Goal: Navigation & Orientation: Understand site structure

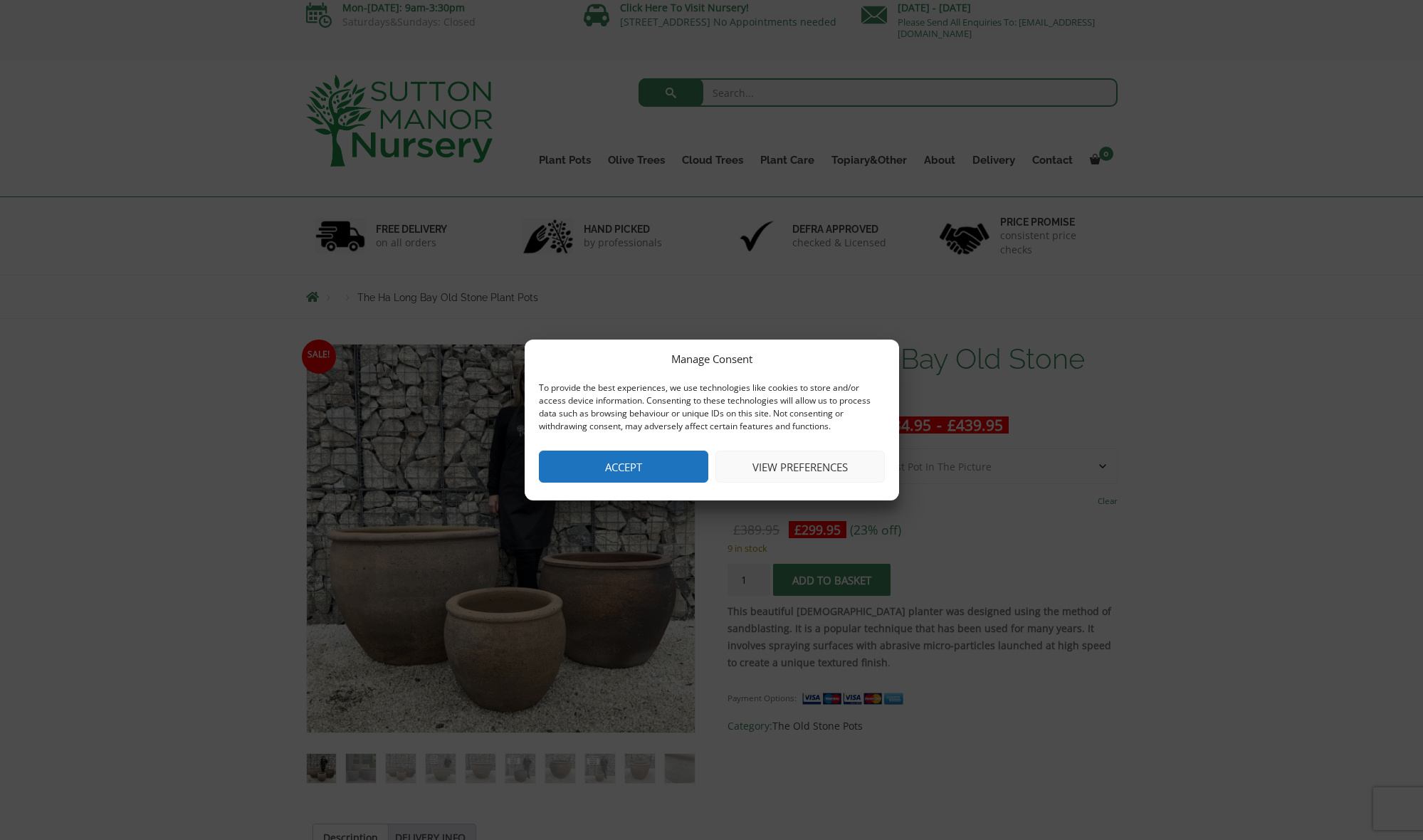
click at [626, 471] on button "Accept" at bounding box center [623, 466] width 169 height 32
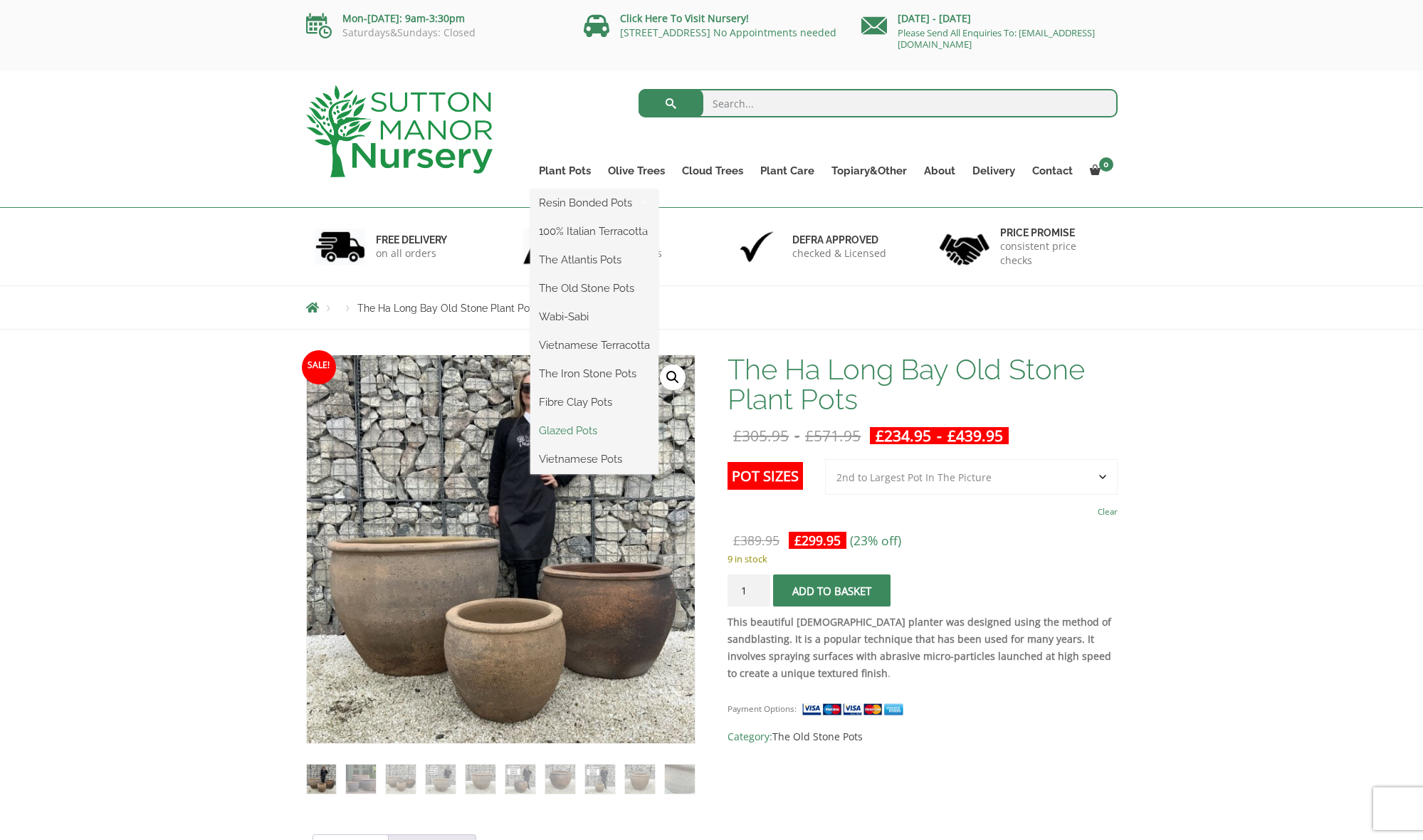
click at [568, 432] on link "Glazed Pots" at bounding box center [594, 430] width 128 height 21
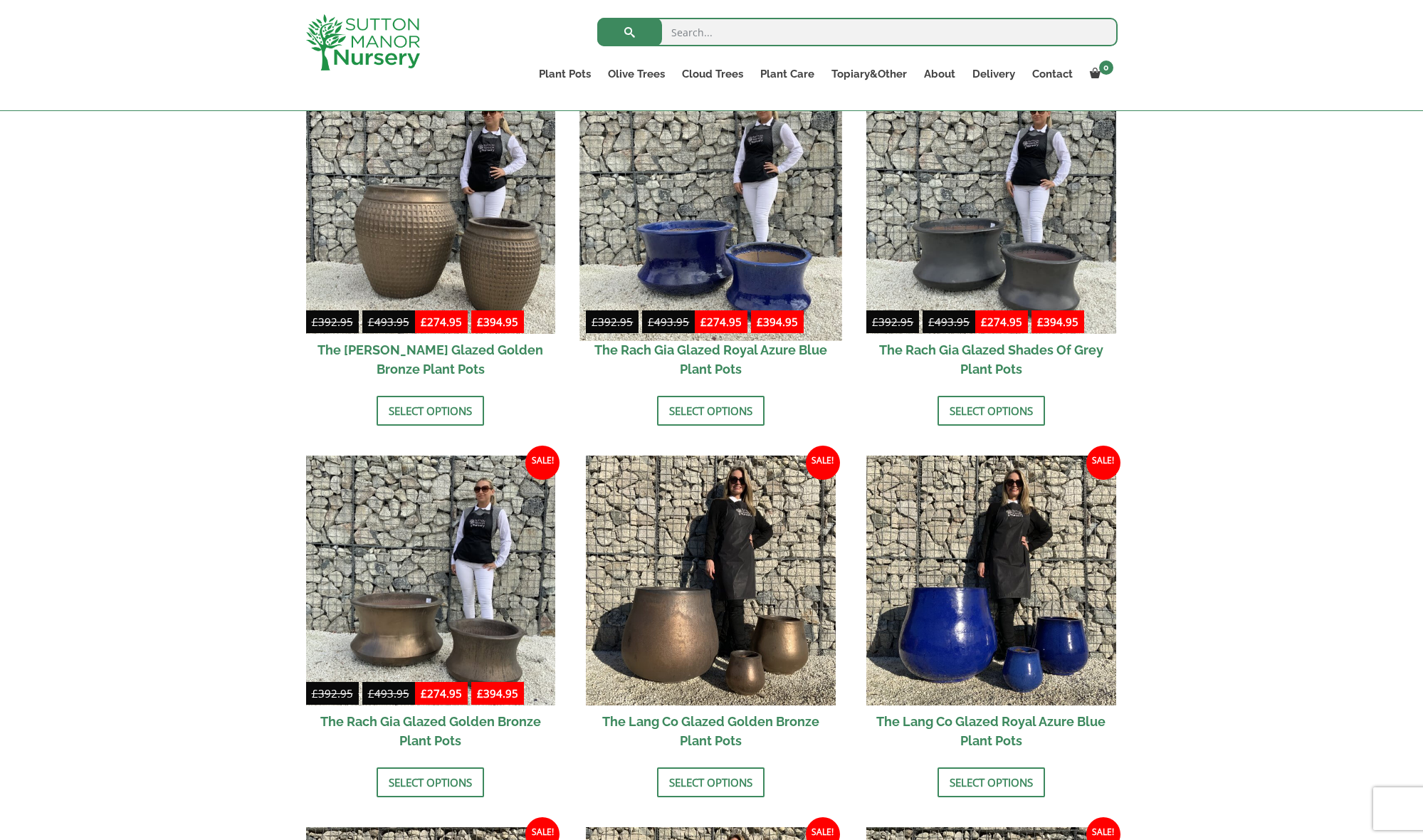
scroll to position [760, 0]
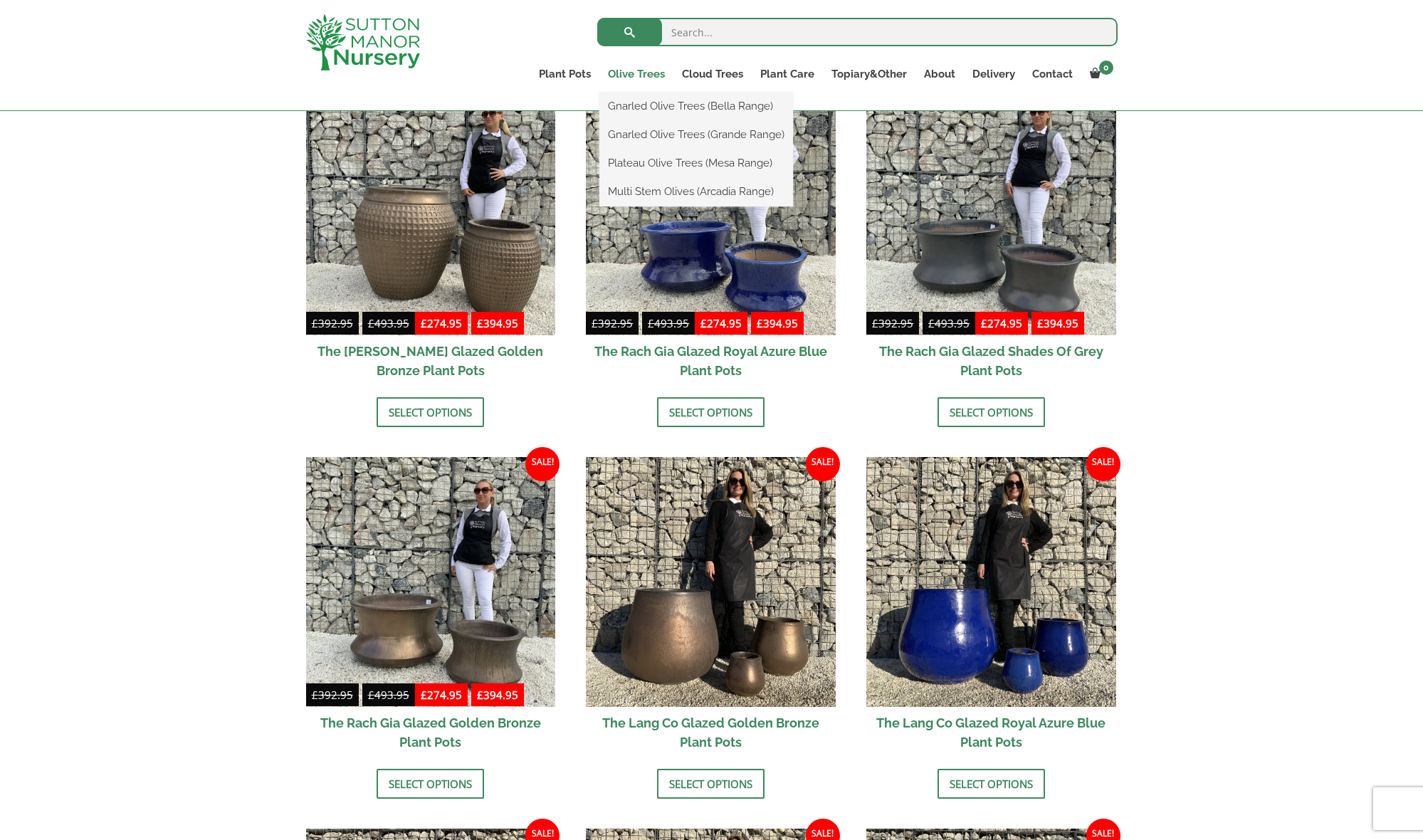
click at [636, 77] on link "Olive Trees" at bounding box center [637, 73] width 74 height 20
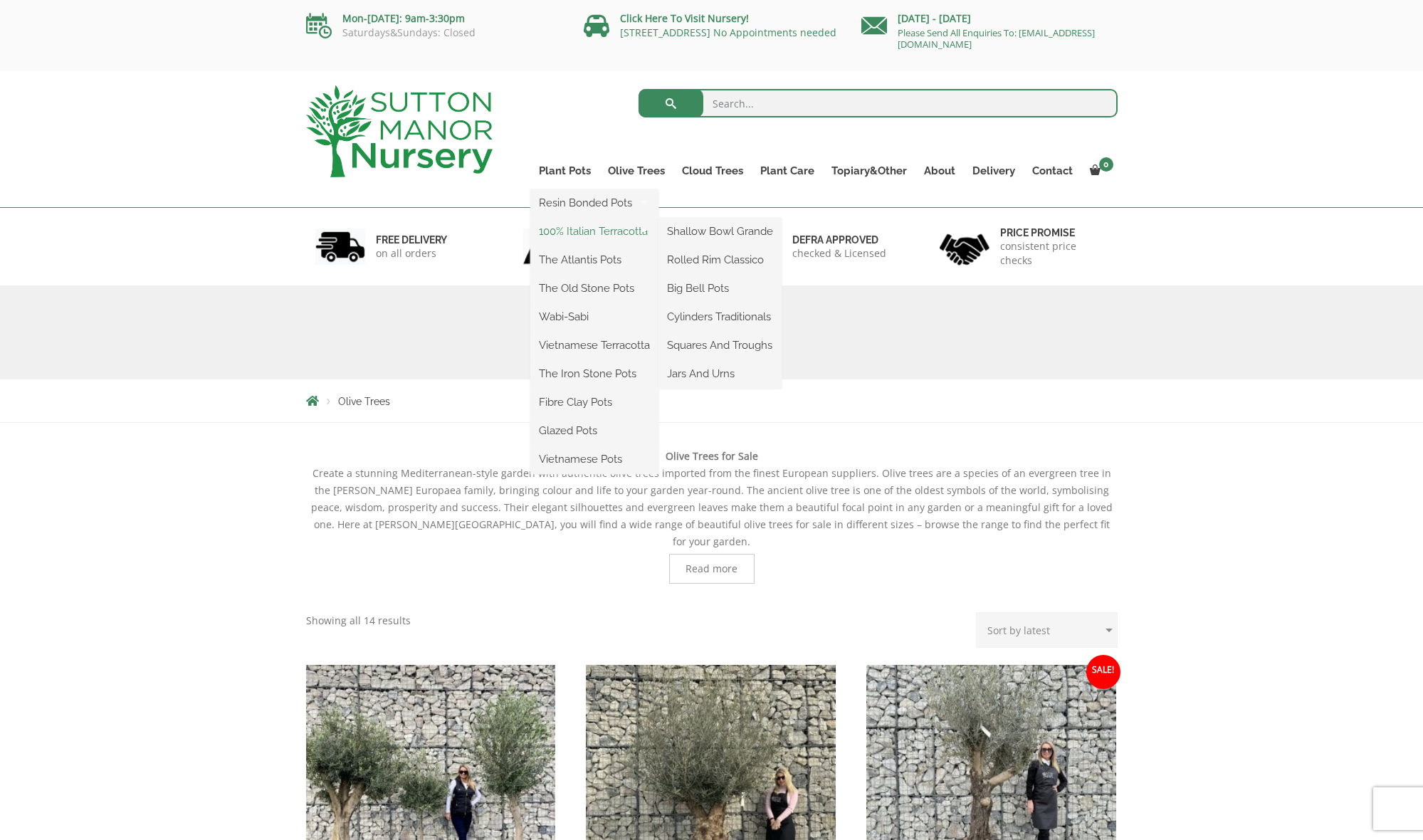
click at [601, 232] on link "100% Italian Terracotta" at bounding box center [594, 231] width 128 height 21
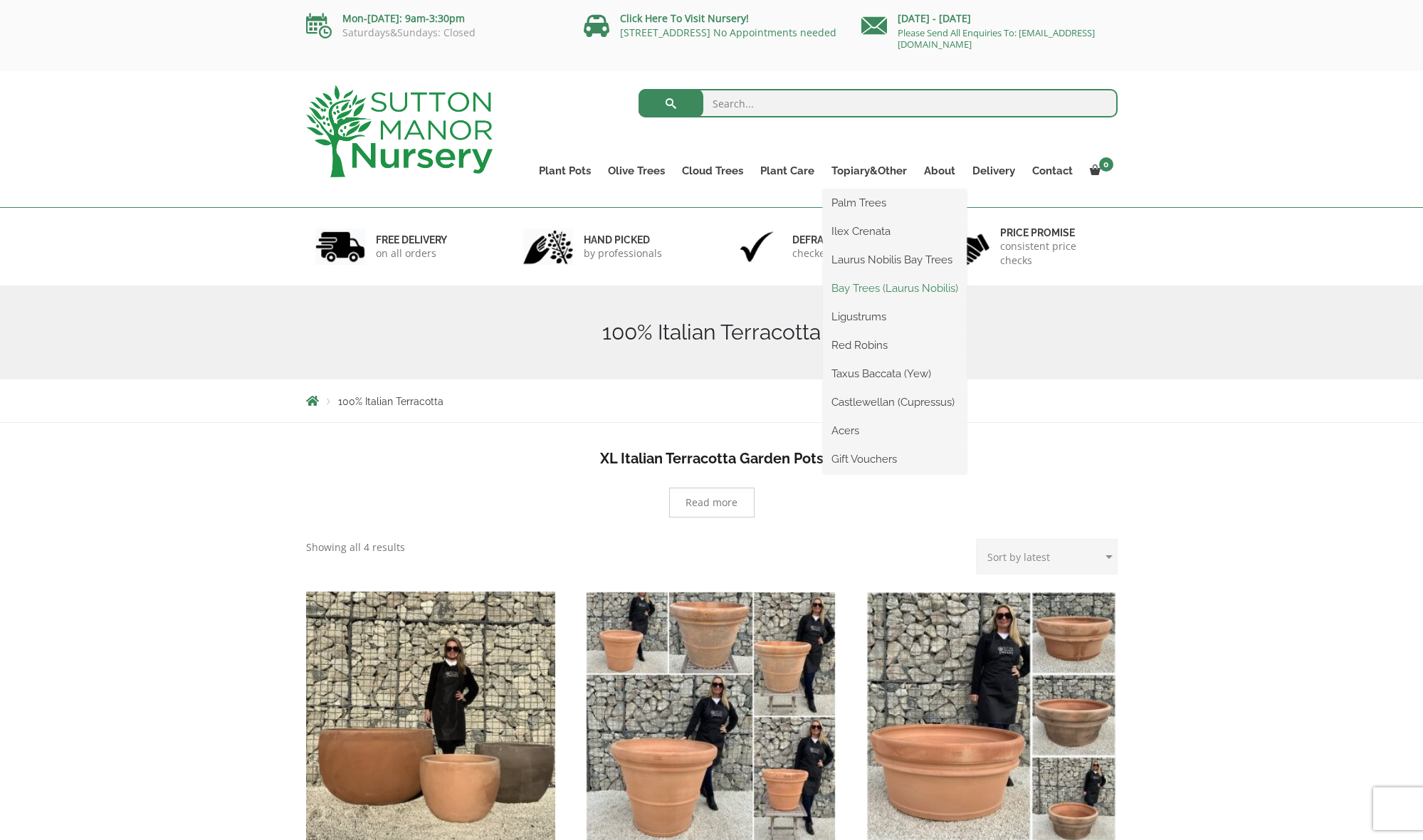
click at [890, 289] on link "Bay Trees (Laurus Nobilis)" at bounding box center [894, 288] width 144 height 21
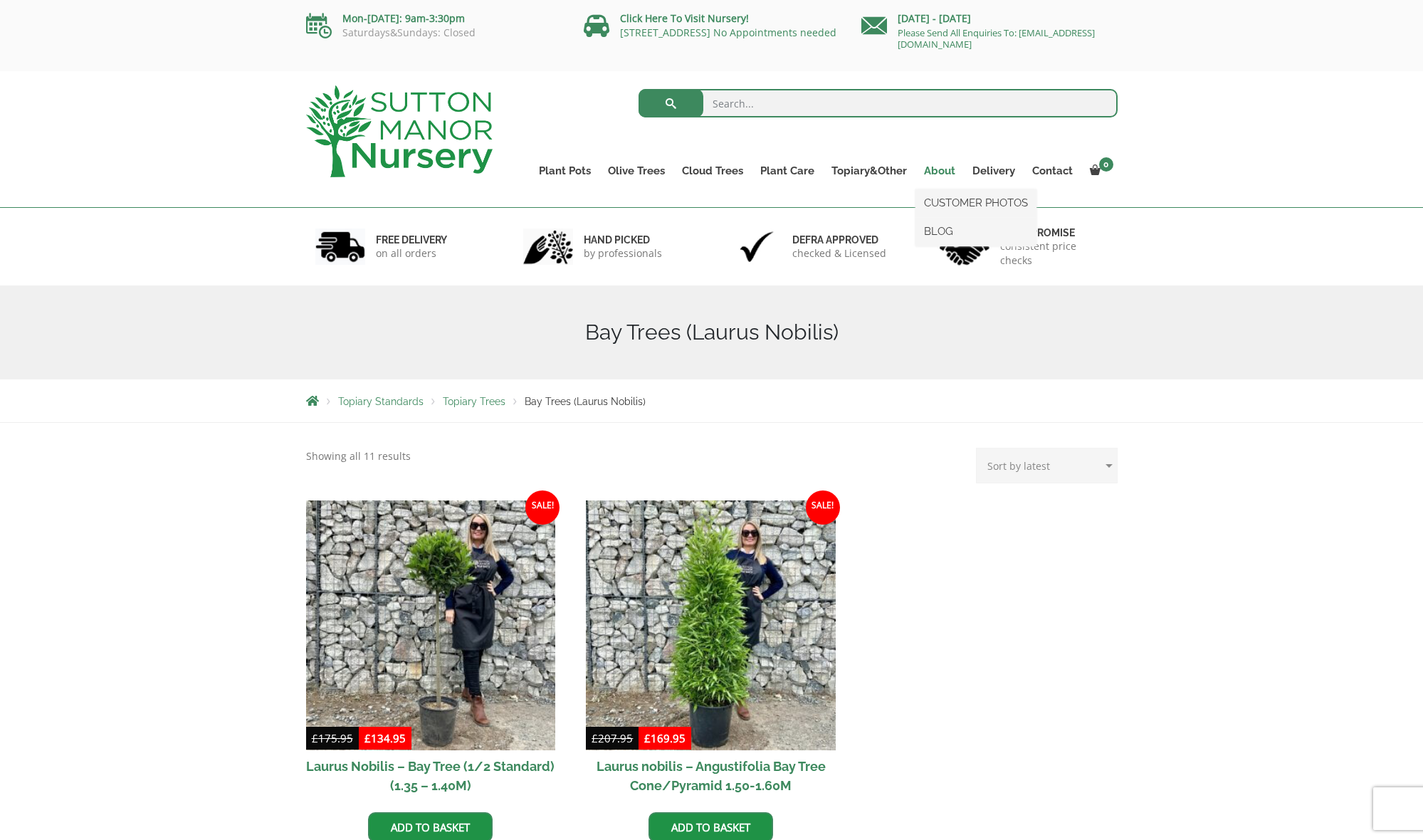
click at [942, 173] on link "About" at bounding box center [939, 170] width 48 height 20
